Goal: Task Accomplishment & Management: Use online tool/utility

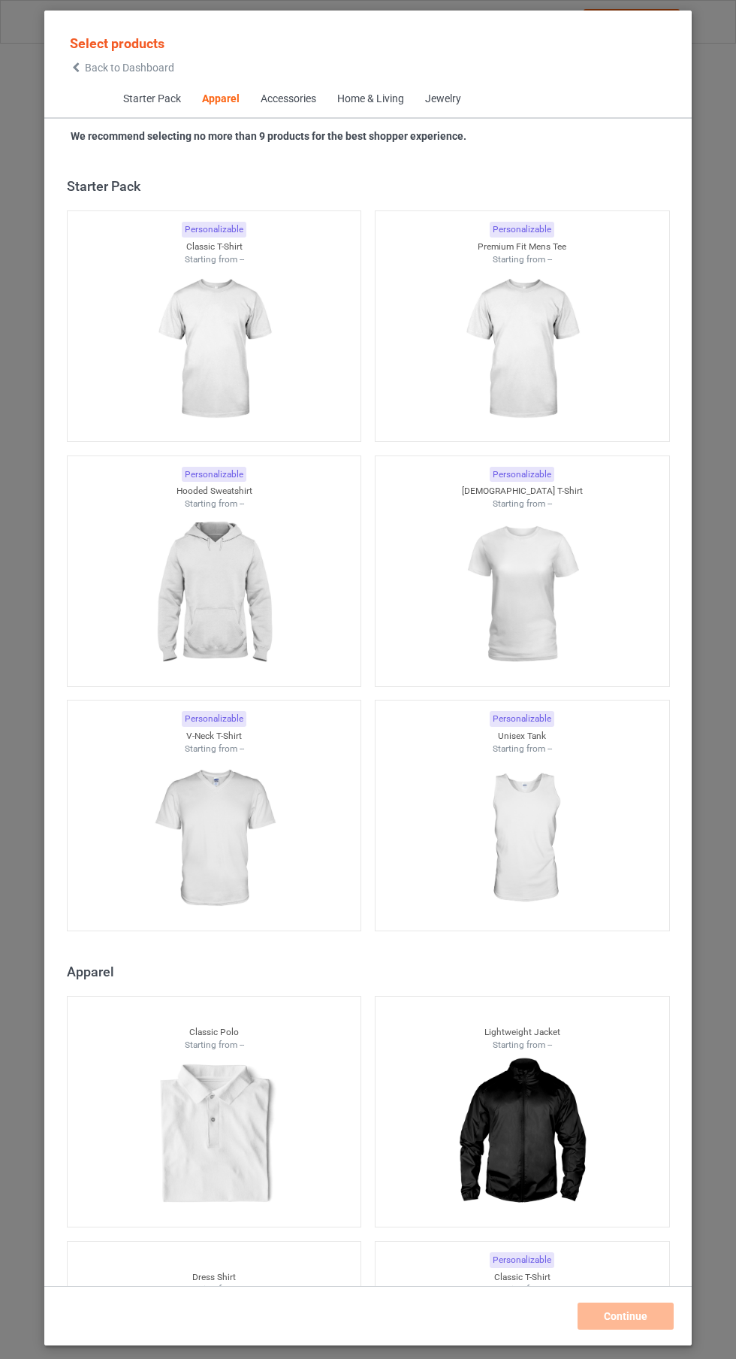
scroll to position [804, 0]
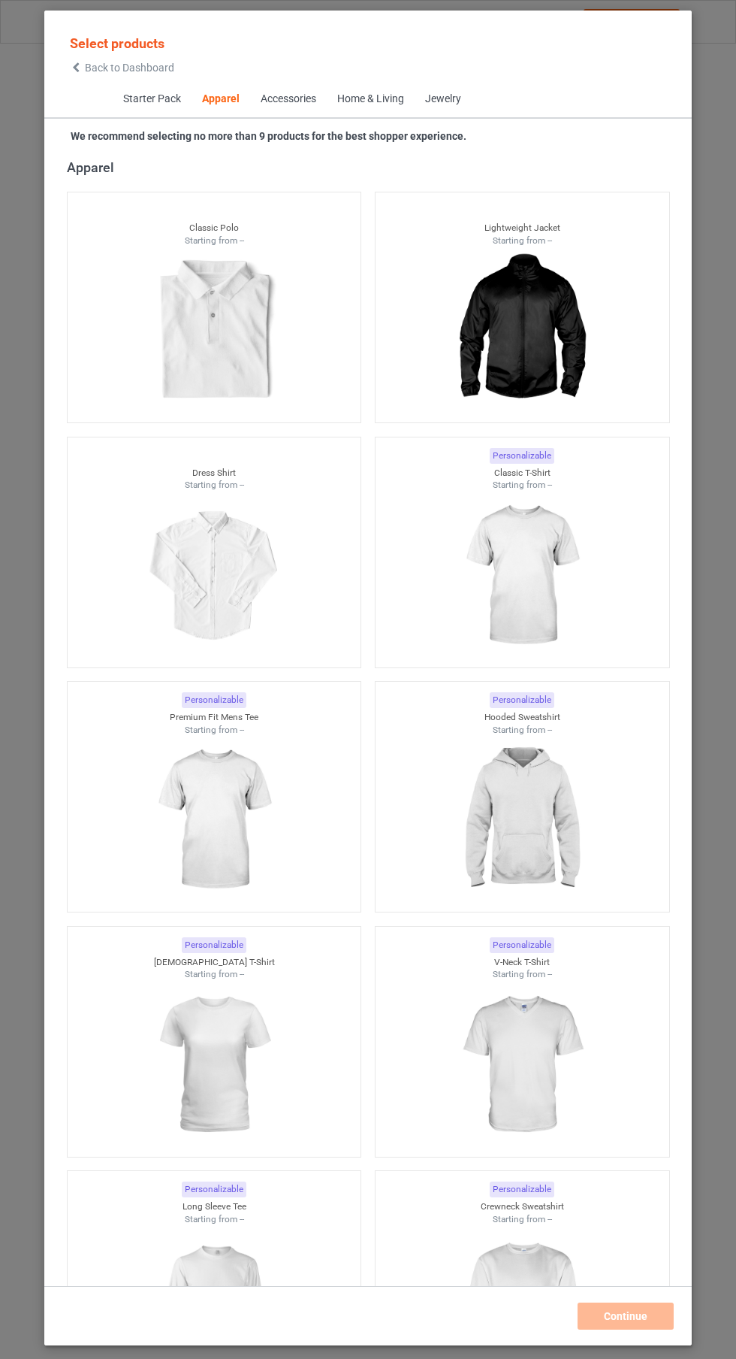
click at [540, 559] on img at bounding box center [522, 575] width 135 height 168
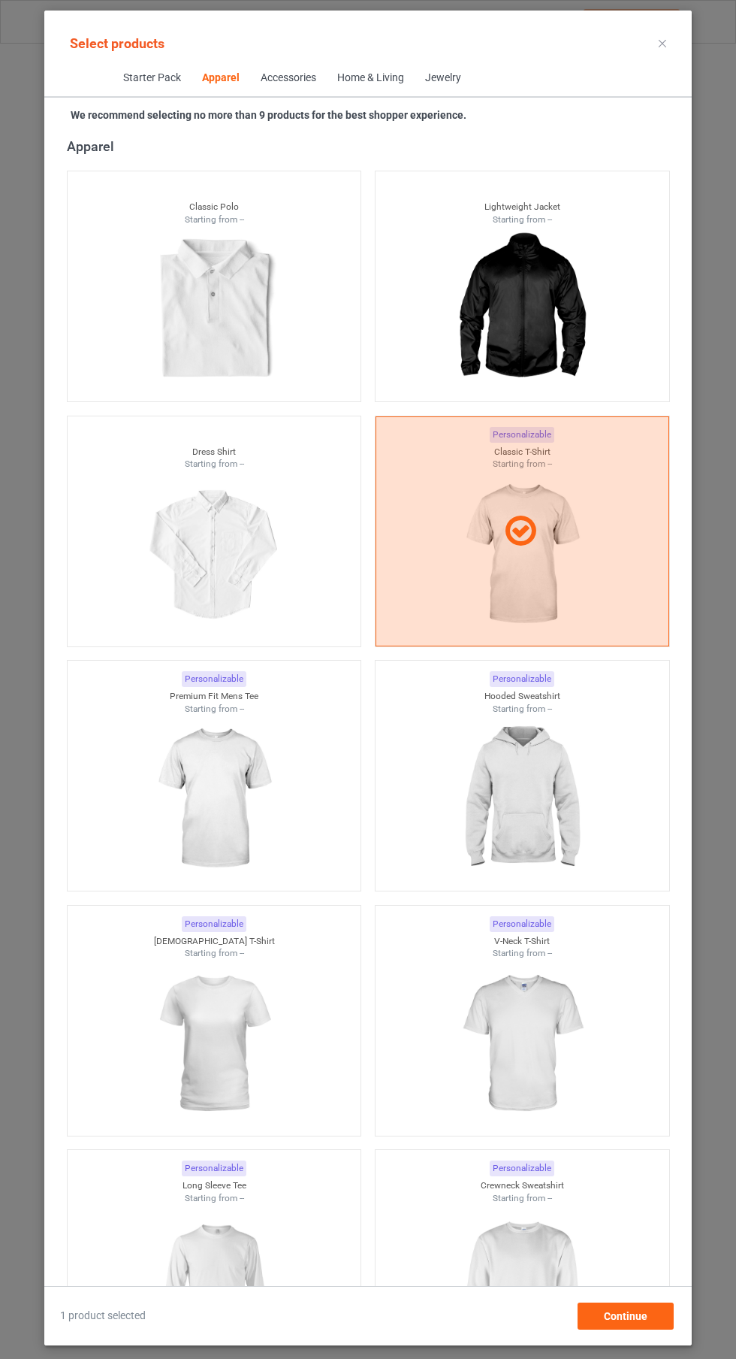
click at [271, 791] on img at bounding box center [214, 799] width 135 height 168
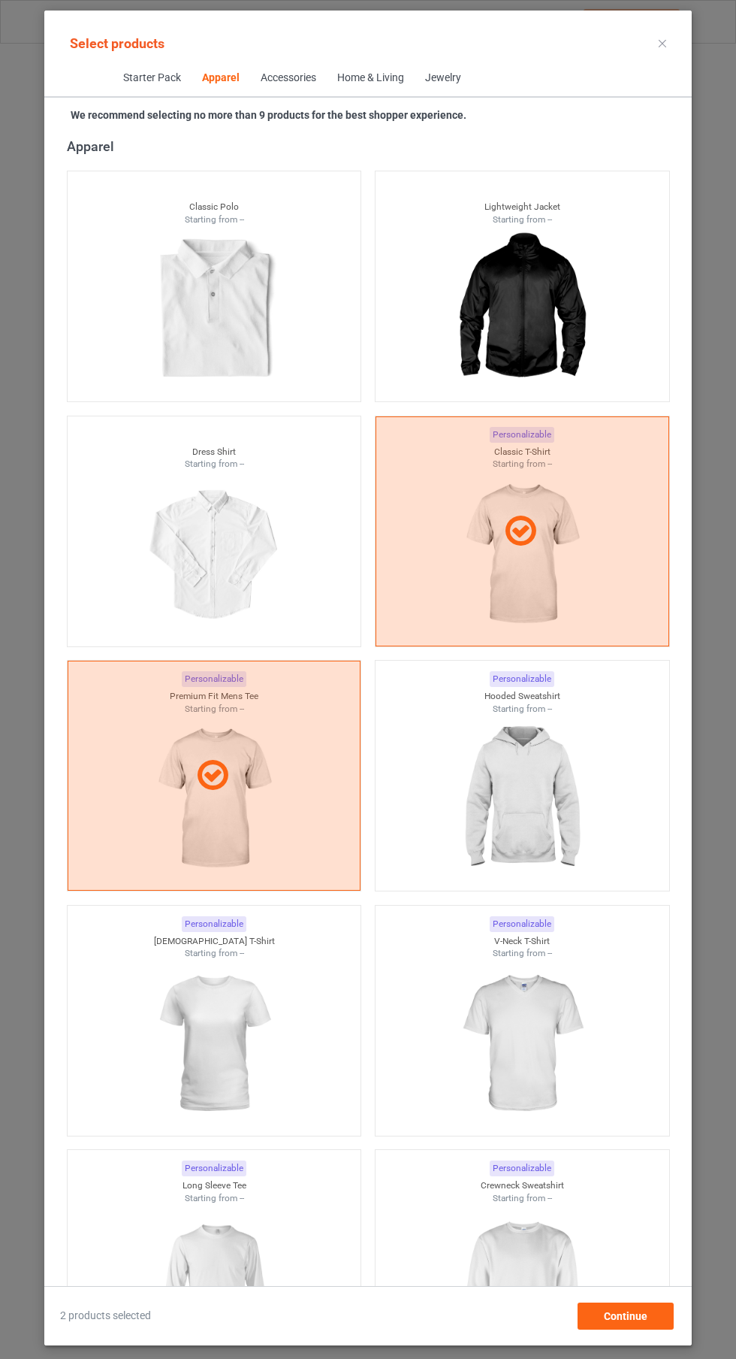
click at [543, 764] on img at bounding box center [522, 799] width 135 height 168
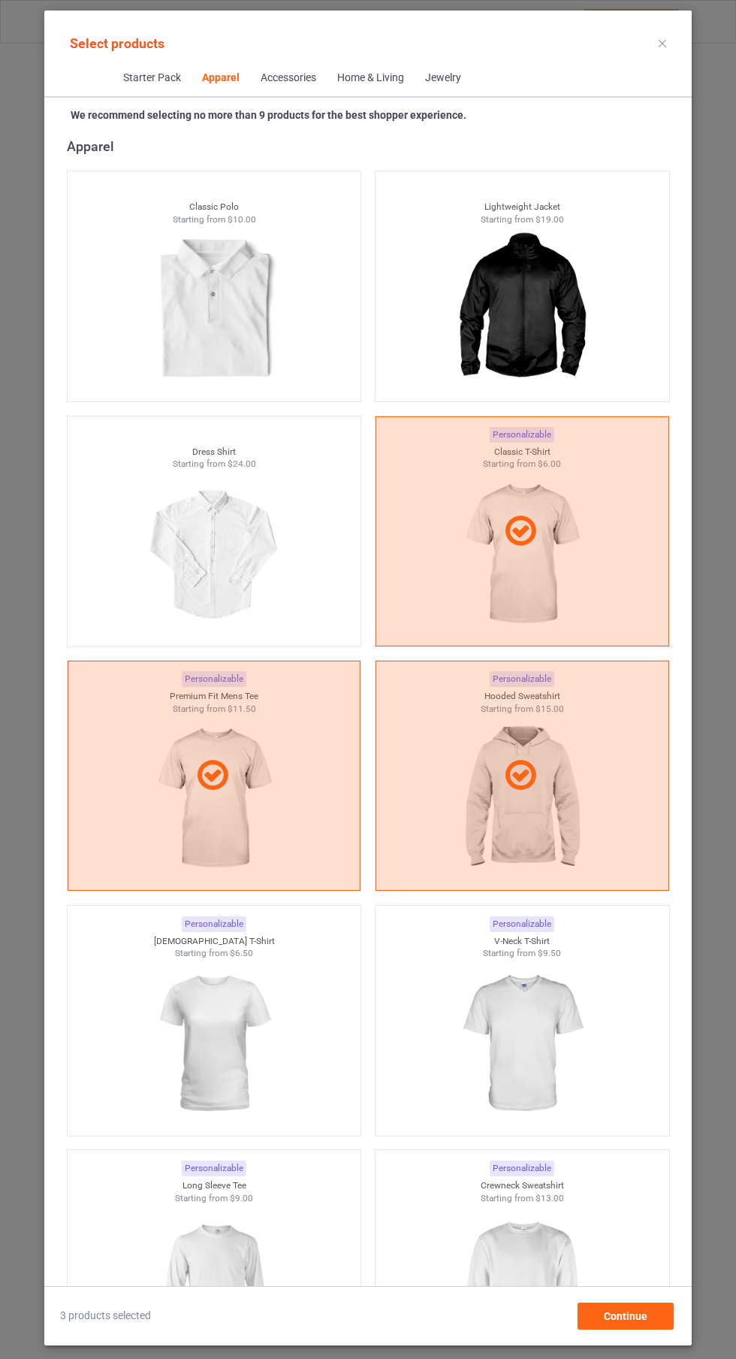
click at [220, 1039] on img at bounding box center [214, 1044] width 135 height 168
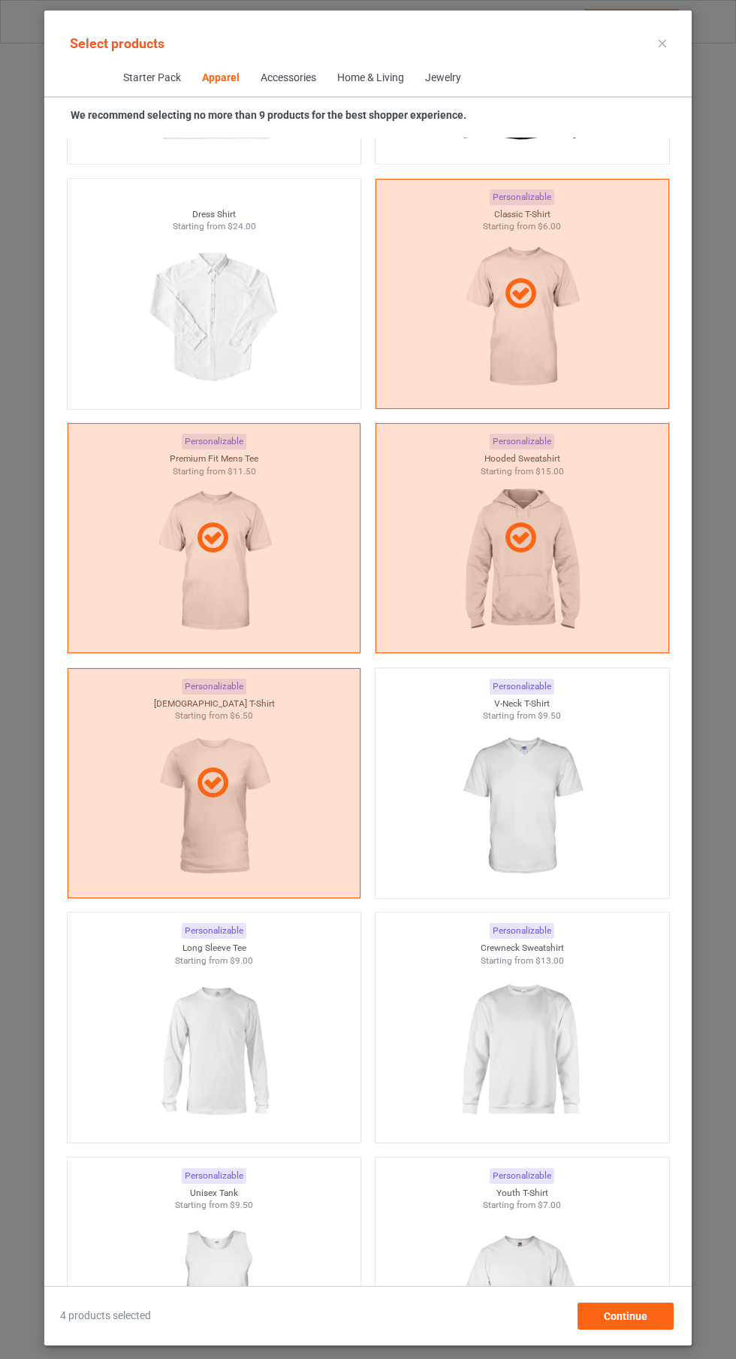
scroll to position [1027, 0]
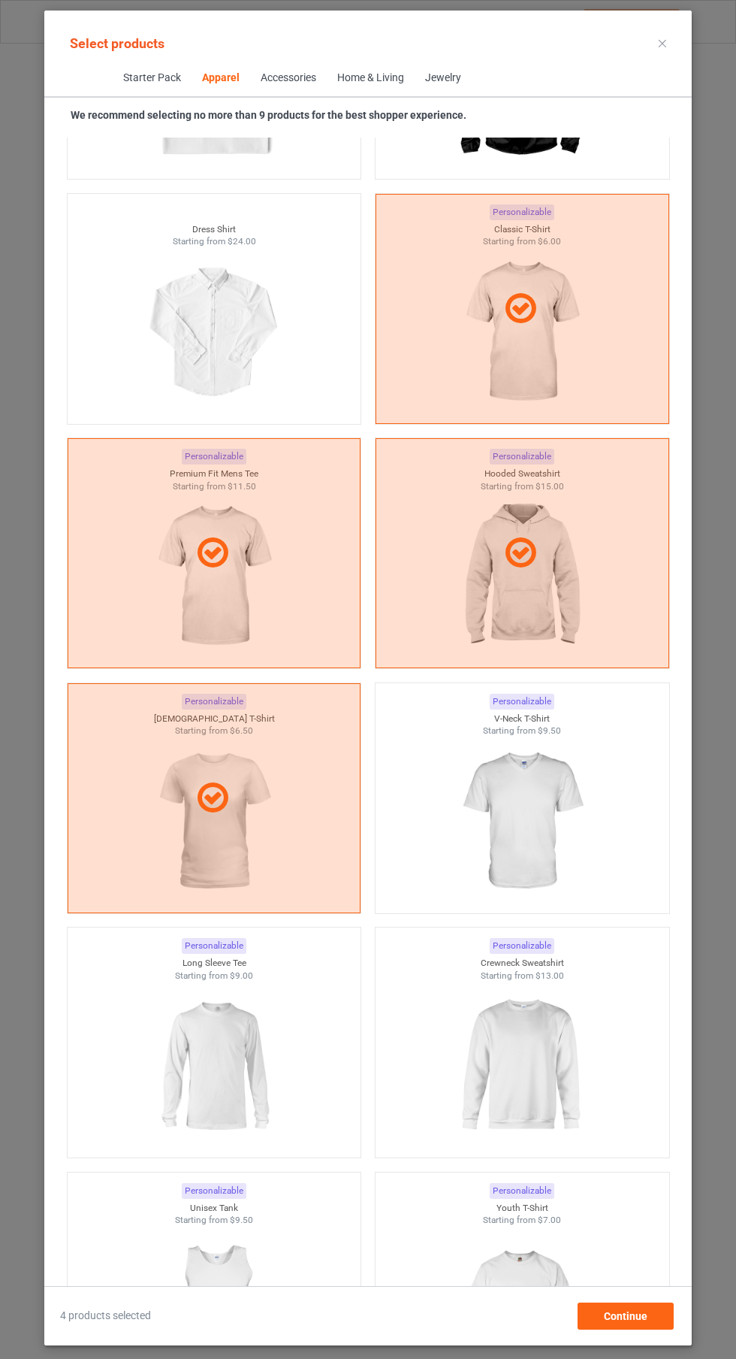
click at [524, 1027] on img at bounding box center [522, 1065] width 135 height 168
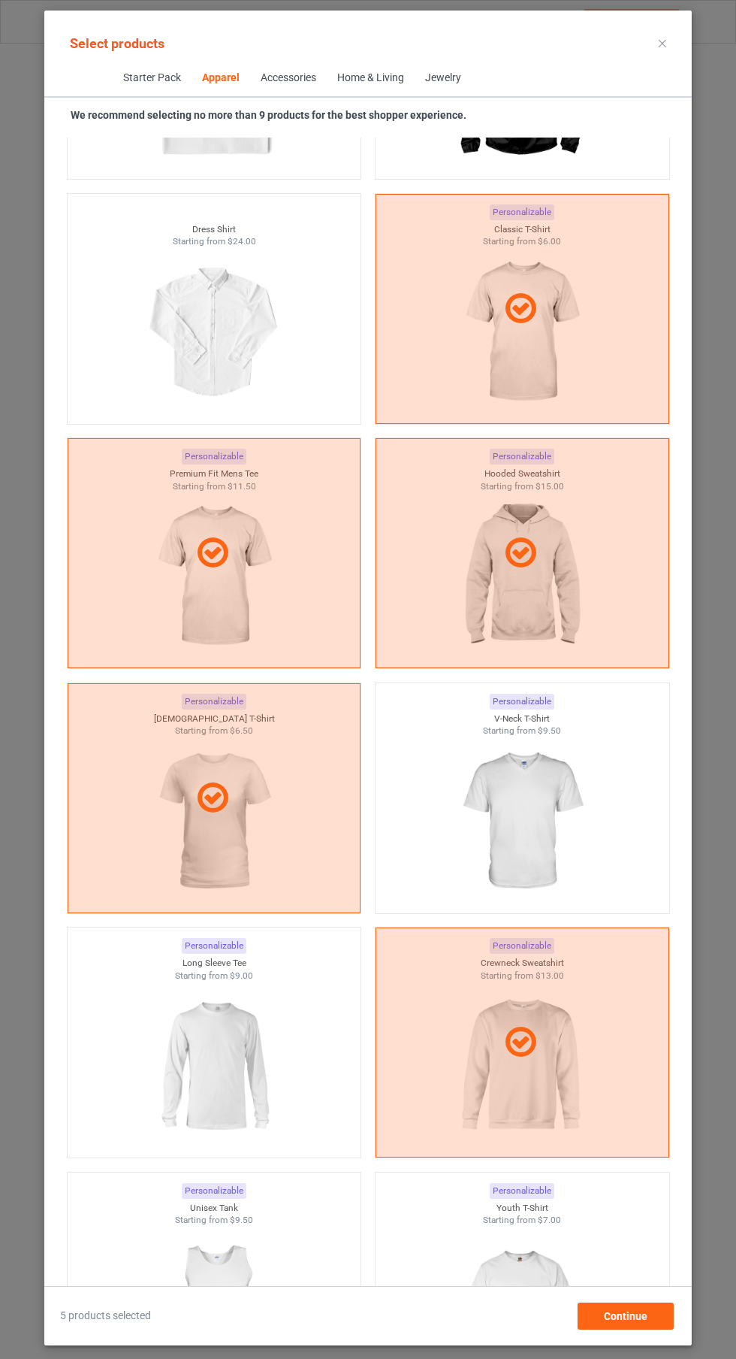
click at [263, 1065] on img at bounding box center [214, 1065] width 135 height 168
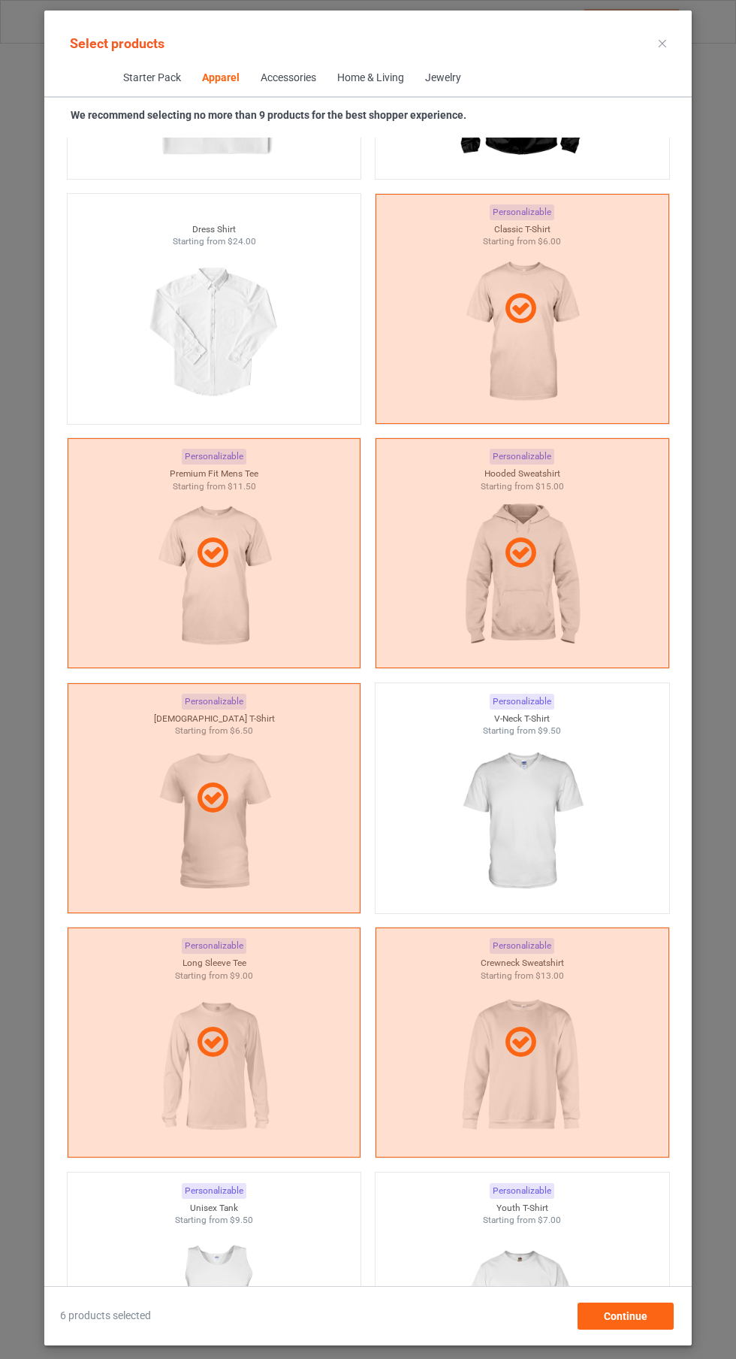
click at [543, 826] on img at bounding box center [522, 821] width 135 height 168
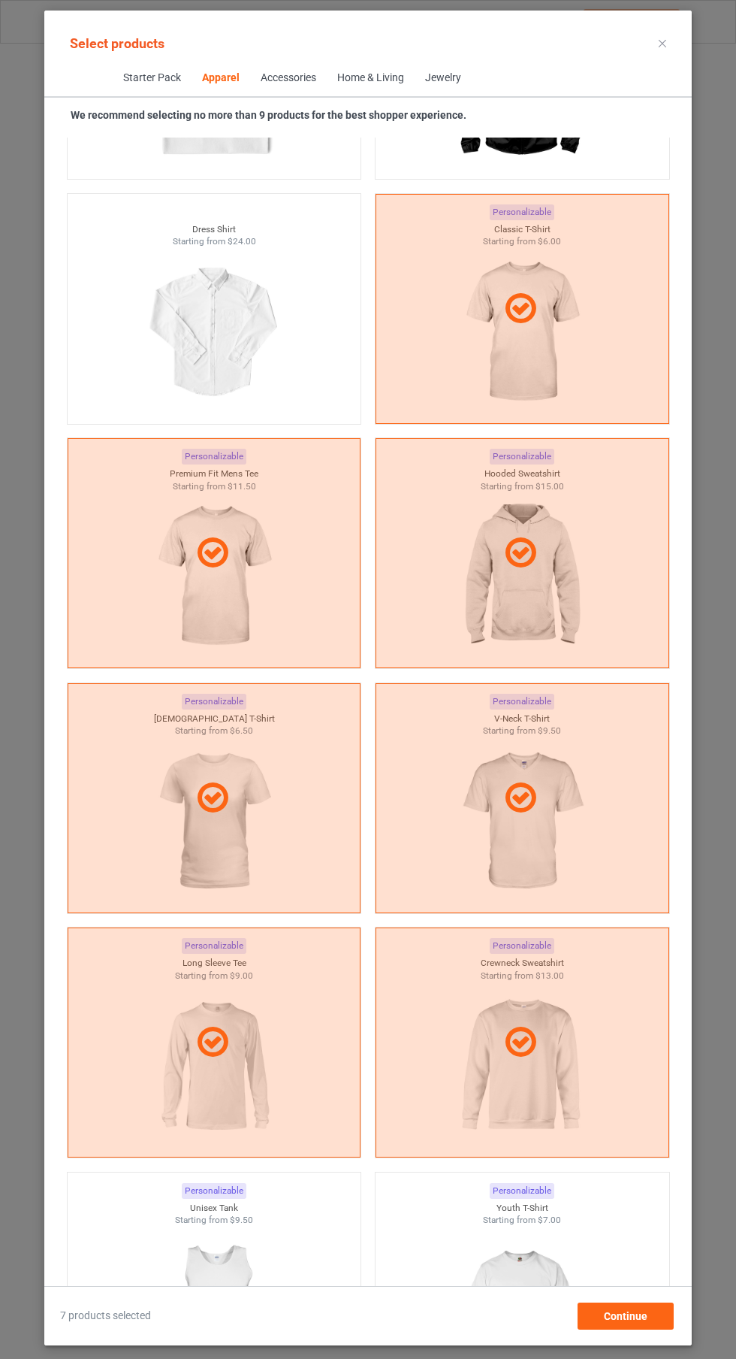
click at [228, 1269] on img at bounding box center [214, 1310] width 135 height 168
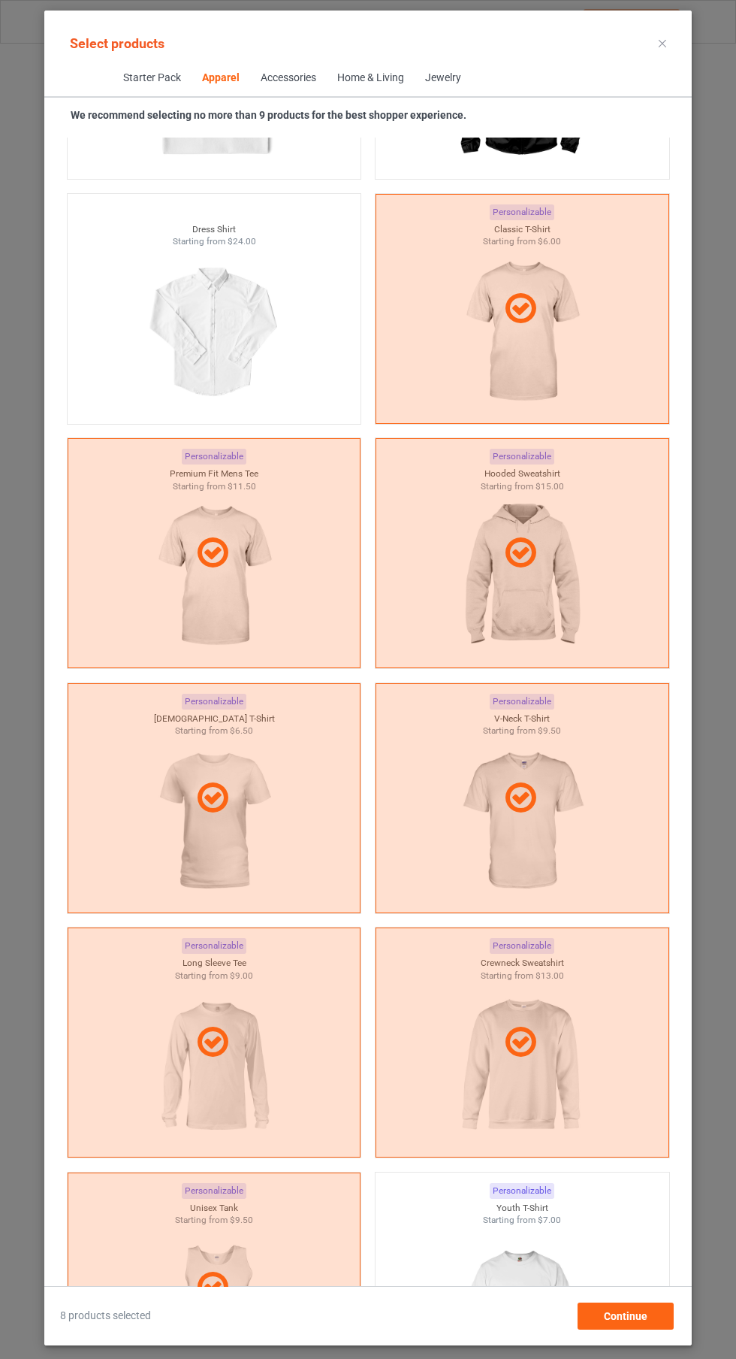
click at [663, 43] on icon at bounding box center [663, 44] width 8 height 8
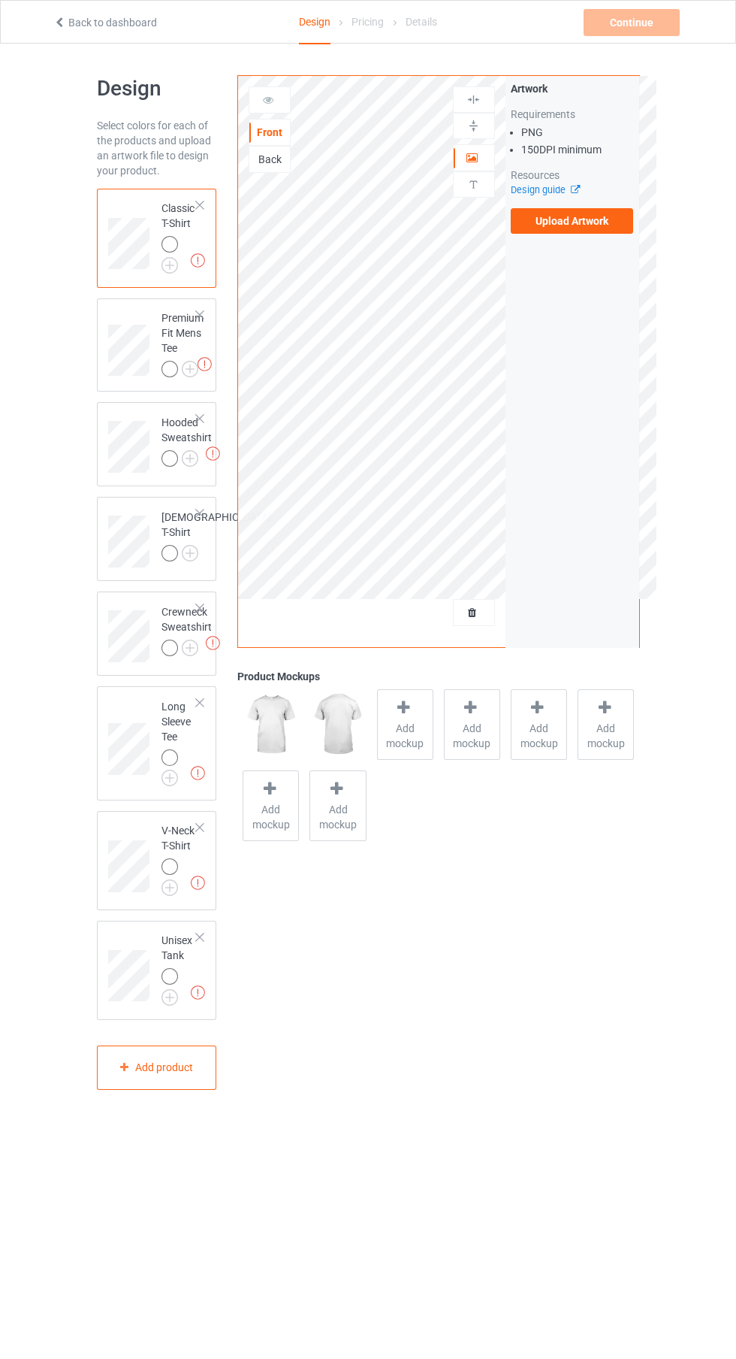
click at [588, 216] on label "Upload Artwork" at bounding box center [572, 221] width 123 height 26
click at [0, 0] on input "Upload Artwork" at bounding box center [0, 0] width 0 height 0
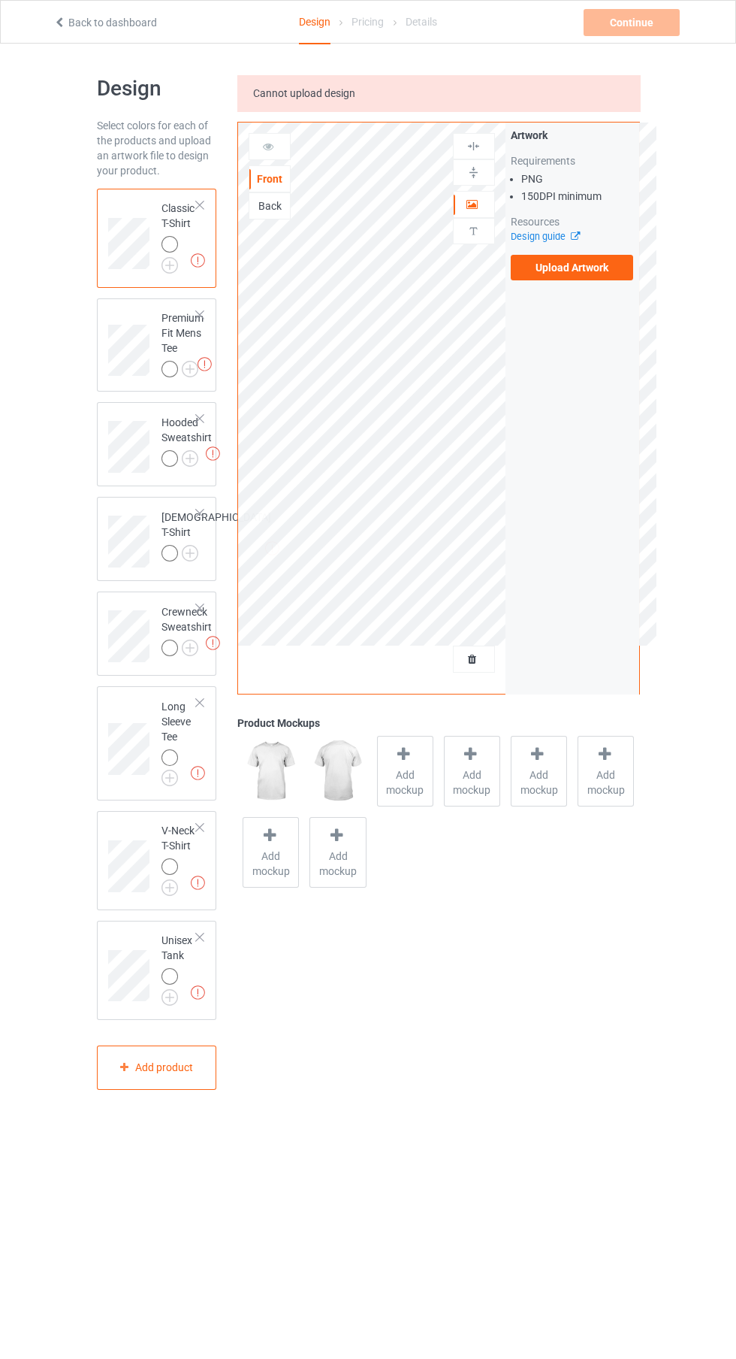
click at [589, 267] on label "Upload Artwork" at bounding box center [572, 268] width 123 height 26
click at [0, 0] on input "Upload Artwork" at bounding box center [0, 0] width 0 height 0
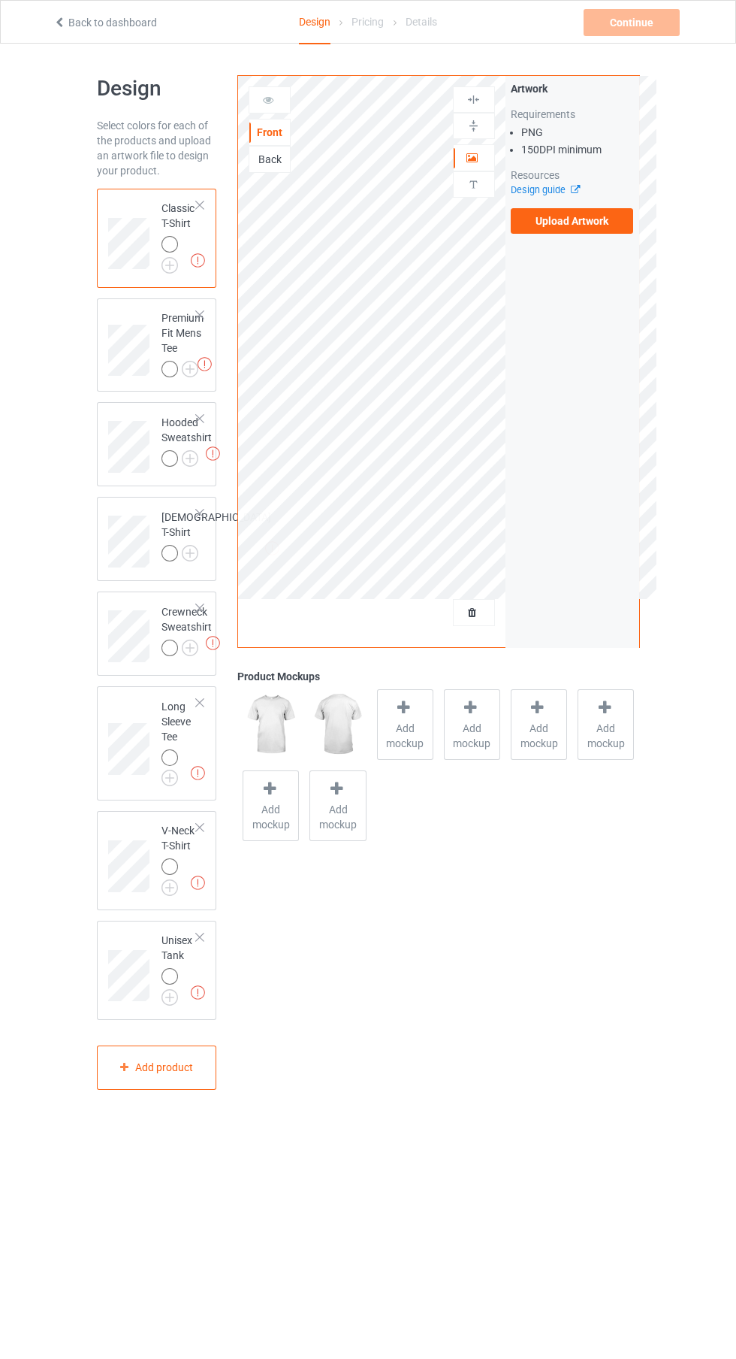
click at [584, 222] on label "Upload Artwork" at bounding box center [572, 221] width 123 height 26
click at [0, 0] on input "Upload Artwork" at bounding box center [0, 0] width 0 height 0
